Goal: Task Accomplishment & Management: Manage account settings

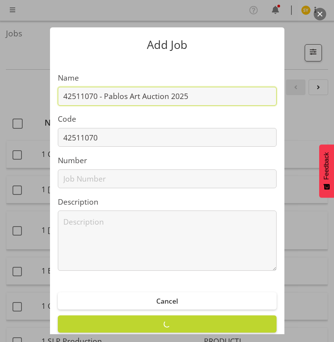
click at [154, 94] on input "42511070 - Pablos Art Auction 2025" at bounding box center [167, 96] width 219 height 19
drag, startPoint x: 187, startPoint y: 95, endPoint x: 47, endPoint y: 96, distance: 139.9
click at [50, 96] on section "Name 42511070 - Pablos Art Auction 2025 Code 42511070 Number Description" at bounding box center [167, 168] width 234 height 220
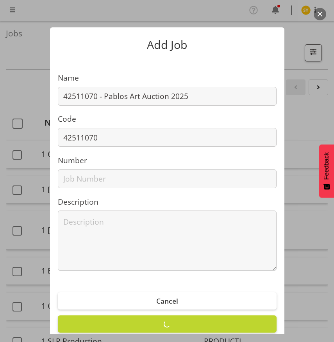
click at [318, 15] on button "button" at bounding box center [320, 14] width 13 height 13
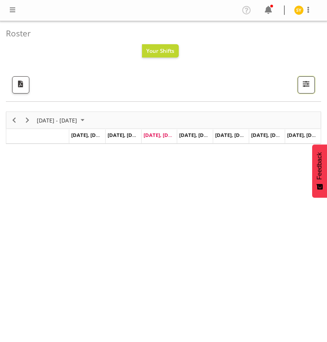
click at [311, 89] on button "button" at bounding box center [305, 84] width 17 height 17
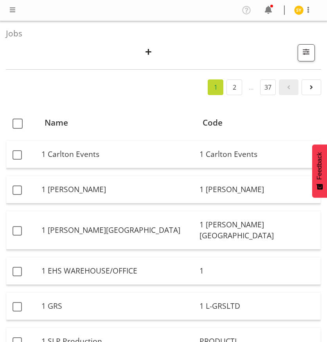
click at [139, 51] on div "Search Showing active jobs Showing running jobs" at bounding box center [160, 52] width 309 height 17
click at [154, 52] on button "button" at bounding box center [148, 52] width 16 height 17
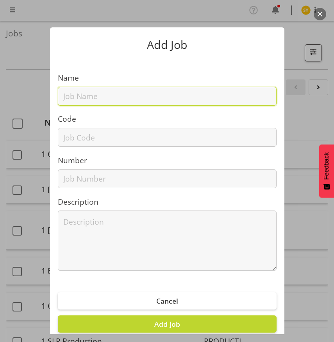
click at [110, 90] on input "text" at bounding box center [167, 96] width 219 height 19
paste input "42511070 - Pablos Art Auction 2025"
type input "42511070 - Pablos Art Auction 2025"
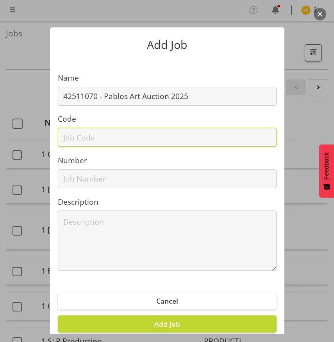
click at [82, 141] on input "text" at bounding box center [167, 137] width 219 height 19
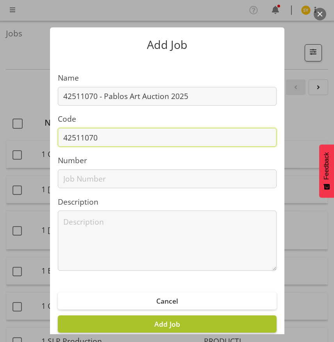
type input "42511070"
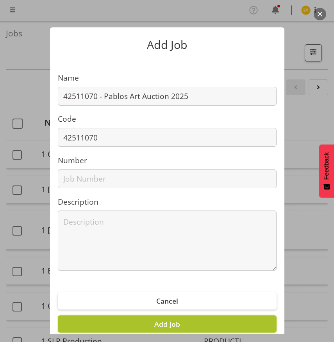
click at [171, 325] on span "Add Job" at bounding box center [167, 323] width 26 height 9
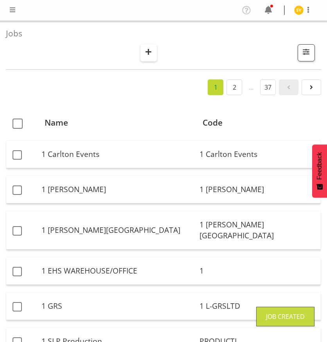
click at [149, 50] on span "button" at bounding box center [148, 52] width 10 height 10
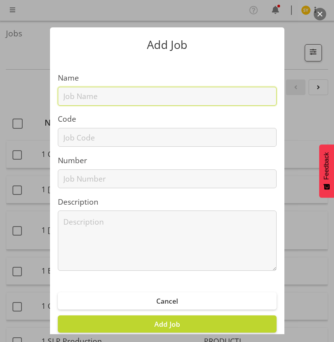
click at [89, 98] on input "text" at bounding box center [167, 96] width 219 height 19
paste input "12509340"
type input "12509340"
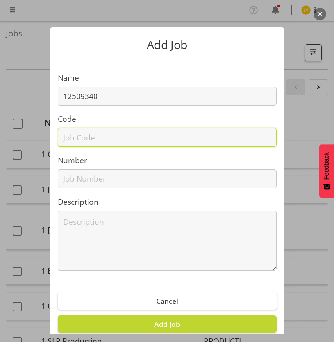
click at [69, 142] on input "text" at bounding box center [167, 137] width 219 height 19
paste input "12509340"
type input "12509340"
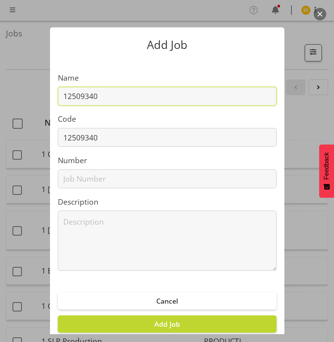
click at [111, 97] on input "12509340" at bounding box center [167, 96] width 219 height 19
click at [127, 99] on input "12509340 -" at bounding box center [167, 96] width 219 height 19
paste input "Bupa Mexico 25"
drag, startPoint x: 181, startPoint y: 97, endPoint x: 99, endPoint y: 93, distance: 81.4
click at [99, 93] on input "12509340 - Bupa Mexico 25" at bounding box center [167, 96] width 219 height 19
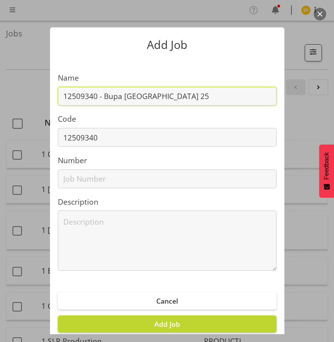
paste input "02"
drag, startPoint x: 179, startPoint y: 93, endPoint x: 41, endPoint y: 104, distance: 139.1
click at [50, 103] on section "Name 12509340 - Bupa Mexico 2025 Code 12509340 Number Description" at bounding box center [167, 168] width 234 height 220
type input "12509340 - Bupa Mexico 2025"
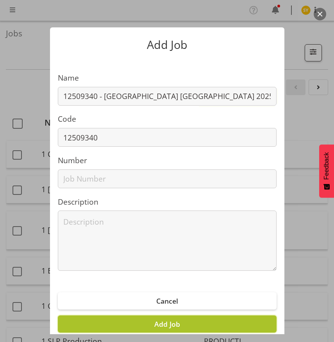
click at [166, 327] on span "Add Job" at bounding box center [167, 323] width 26 height 9
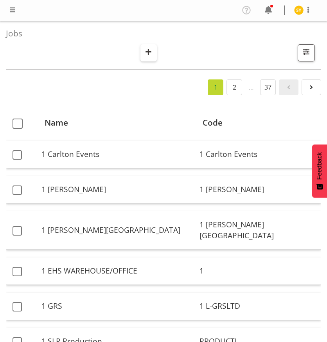
click at [145, 53] on span "button" at bounding box center [148, 52] width 10 height 10
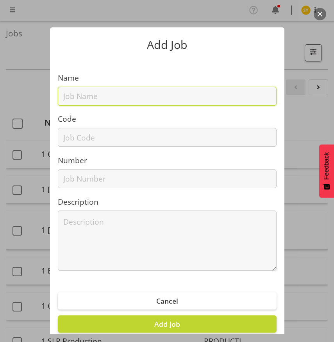
click at [75, 97] on input "text" at bounding box center [167, 96] width 219 height 19
paste input "32603020"
type input "32603020"
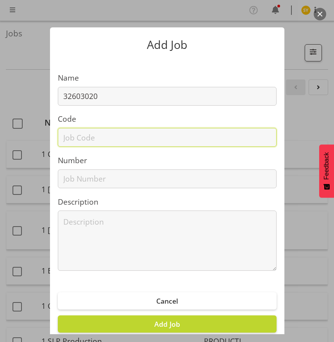
click at [72, 140] on input "text" at bounding box center [167, 137] width 219 height 19
paste input "32603020"
type input "32603020"
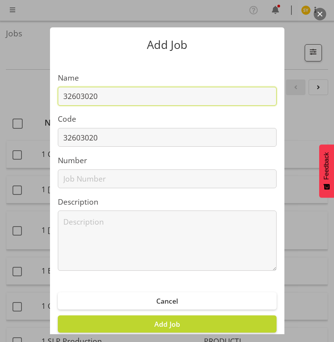
click at [127, 95] on input "32603020" at bounding box center [167, 96] width 219 height 19
paste input "NZ Property Expo 2025"
drag, startPoint x: 207, startPoint y: 97, endPoint x: -3, endPoint y: 93, distance: 209.9
click at [0, 93] on html "COAST GROUP Profile Log Out Jobs Search Showing active jobs Showing running job…" at bounding box center [167, 171] width 334 height 342
type input "32603020 - NZ Property Expo 2025"
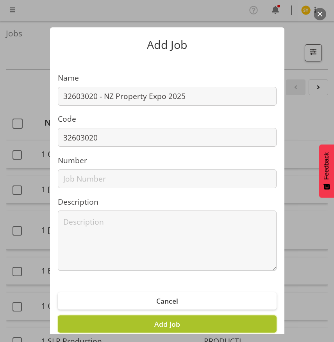
click at [176, 319] on button "Add Job" at bounding box center [167, 323] width 219 height 17
